Goal: Task Accomplishment & Management: Use online tool/utility

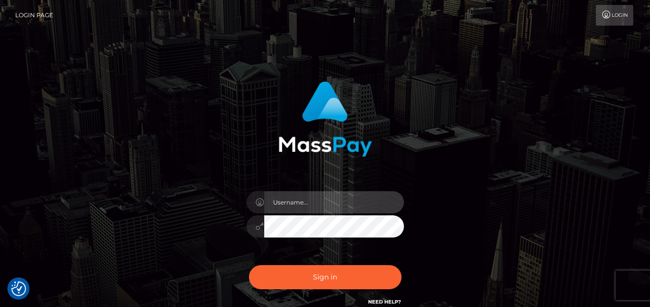
type input "denise"
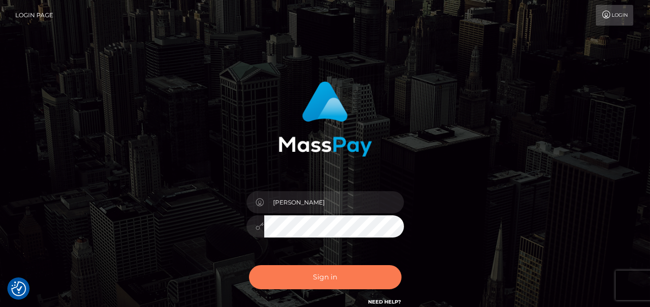
click at [340, 275] on button "Sign in" at bounding box center [325, 277] width 153 height 24
type input "[PERSON_NAME]"
click at [299, 278] on button "Sign in" at bounding box center [325, 277] width 153 height 24
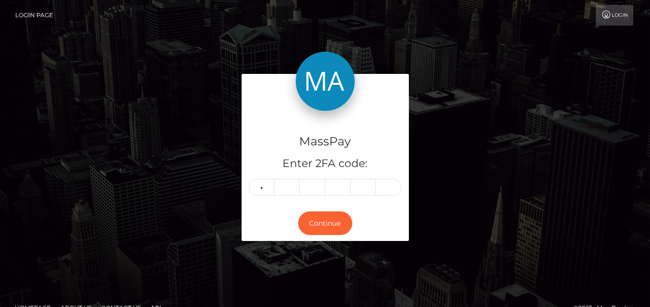
type input "0"
type input "3"
type input "6"
type input "0"
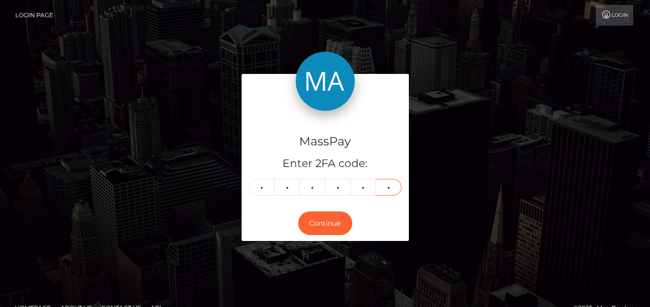
type input "2"
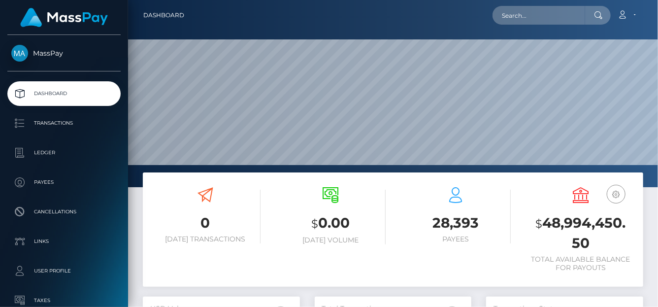
scroll to position [174, 157]
click at [539, 17] on input "text" at bounding box center [538, 15] width 93 height 19
paste input "[EMAIL_ADDRESS][DOMAIN_NAME]"
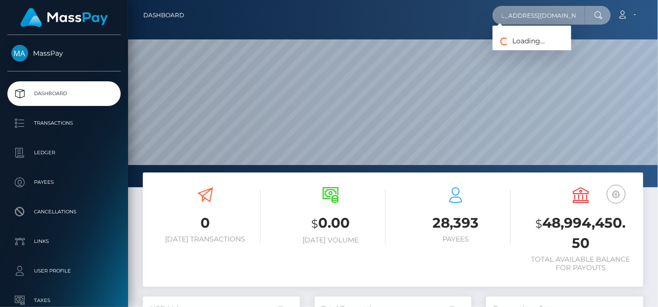
type input "[EMAIL_ADDRESS][DOMAIN_NAME]"
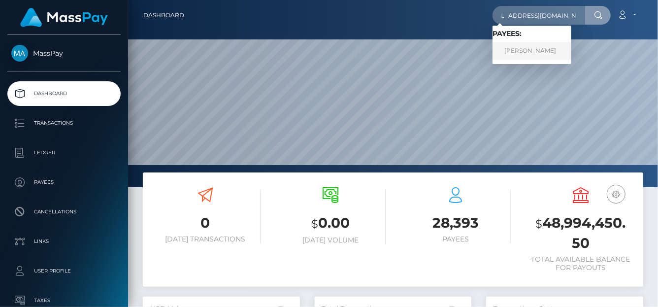
scroll to position [0, 0]
click at [528, 52] on link "ALECK LEAN LUMANANG PALERO" at bounding box center [531, 51] width 79 height 18
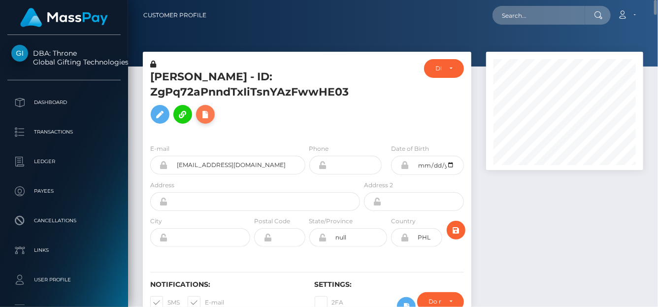
click at [202, 121] on icon at bounding box center [205, 114] width 12 height 12
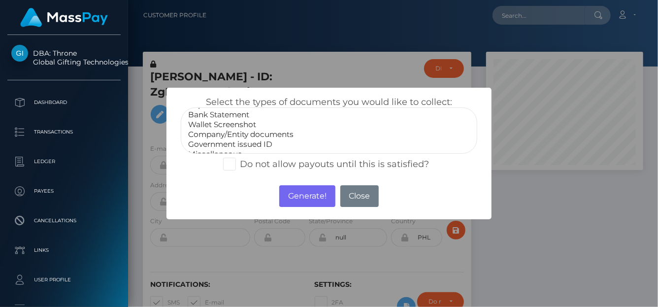
scroll to position [19, 0]
drag, startPoint x: 217, startPoint y: 146, endPoint x: 251, endPoint y: 158, distance: 35.8
select select "Miscellaneous"
click at [217, 145] on option "Miscellaneous" at bounding box center [329, 146] width 284 height 10
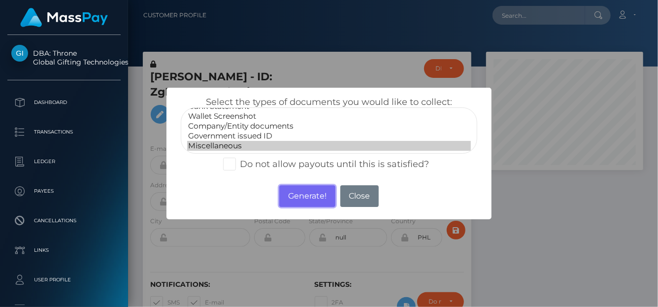
drag, startPoint x: 310, startPoint y: 196, endPoint x: 657, endPoint y: 9, distance: 394.0
click at [310, 196] on button "Generate!" at bounding box center [307, 196] width 56 height 22
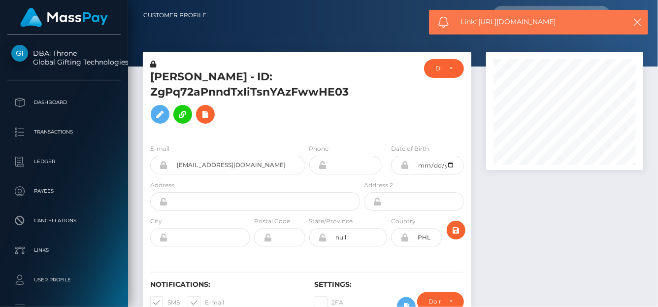
drag, startPoint x: 569, startPoint y: 21, endPoint x: 477, endPoint y: 24, distance: 91.6
click at [478, 26] on span "Link: https://l.maspay.io/4lt4v" at bounding box center [540, 22] width 158 height 10
copy span "https://l.maspay.io/4lt4v"
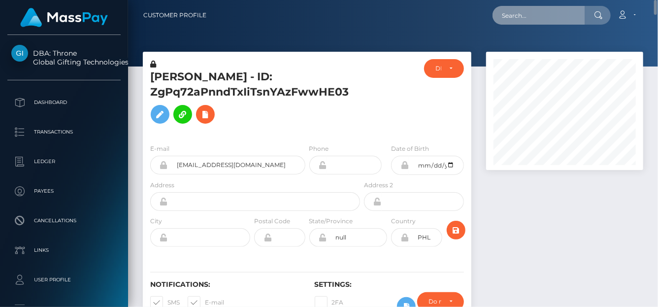
click at [554, 17] on input "text" at bounding box center [538, 15] width 93 height 19
paste input "bruckner.bettina@kabsi.at"
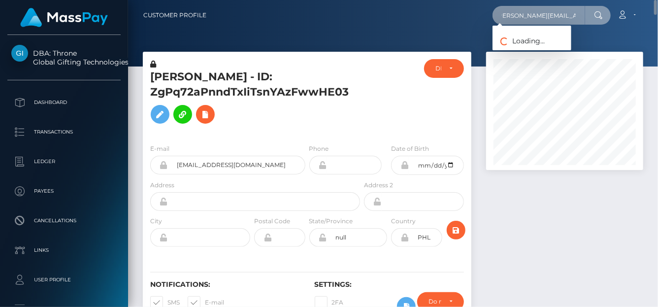
type input "bruckner.bettina@kabsi.at"
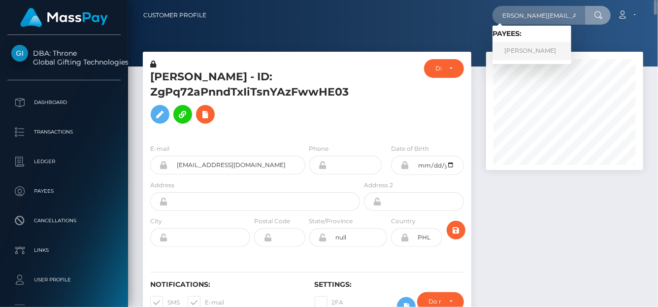
scroll to position [0, 0]
click at [546, 50] on link "Bettina Bruckner" at bounding box center [531, 51] width 79 height 18
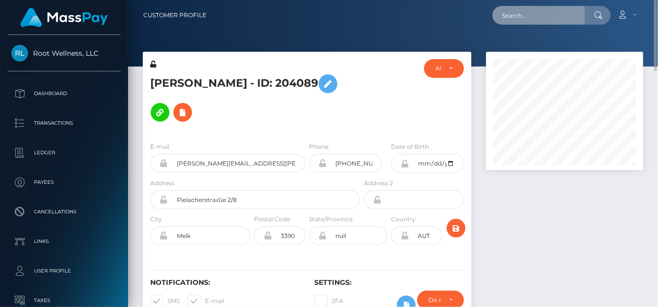
click at [528, 17] on input "text" at bounding box center [538, 15] width 93 height 19
paste input "[EMAIL_ADDRESS][DOMAIN_NAME]"
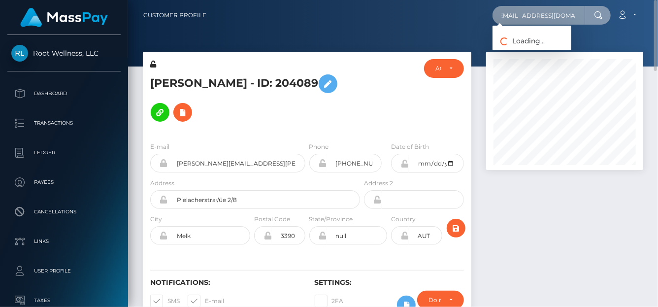
type input "[EMAIL_ADDRESS][DOMAIN_NAME]"
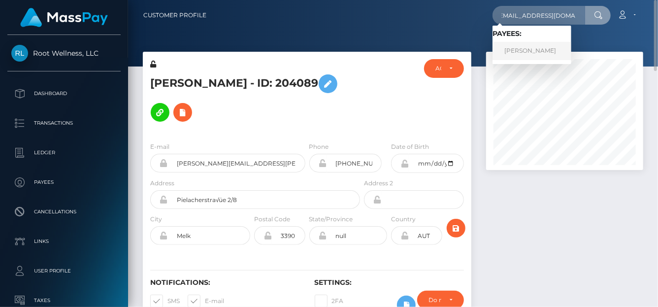
drag, startPoint x: 521, startPoint y: 56, endPoint x: 521, endPoint y: 51, distance: 5.4
click at [521, 51] on link "Faith Wamalwa" at bounding box center [531, 51] width 79 height 18
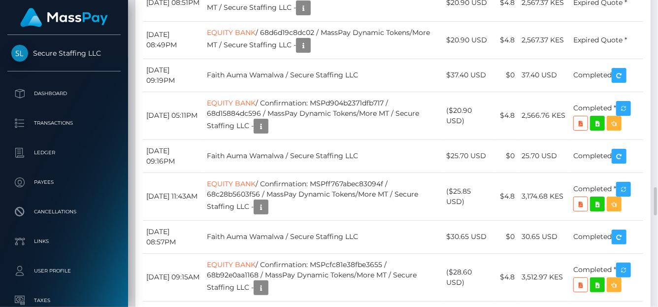
scroll to position [118, 157]
